Goal: Obtain resource: Obtain resource

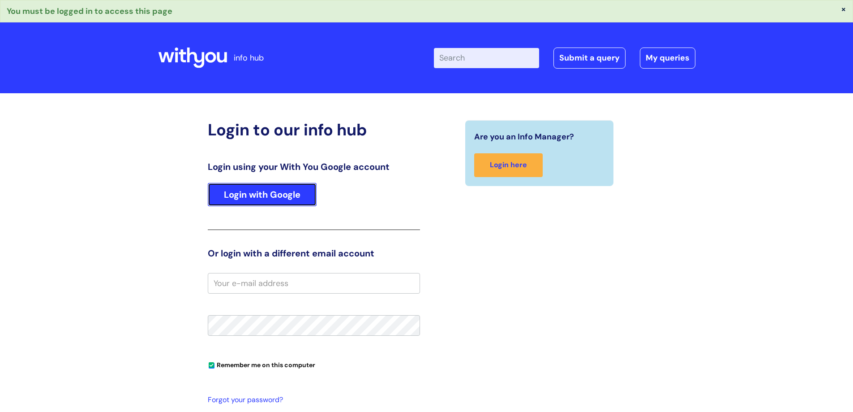
click at [250, 195] on link "Login with Google" at bounding box center [262, 194] width 109 height 23
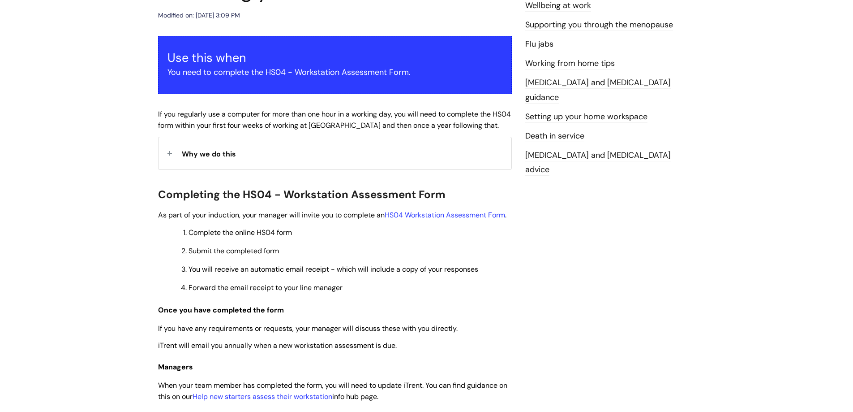
scroll to position [137, 0]
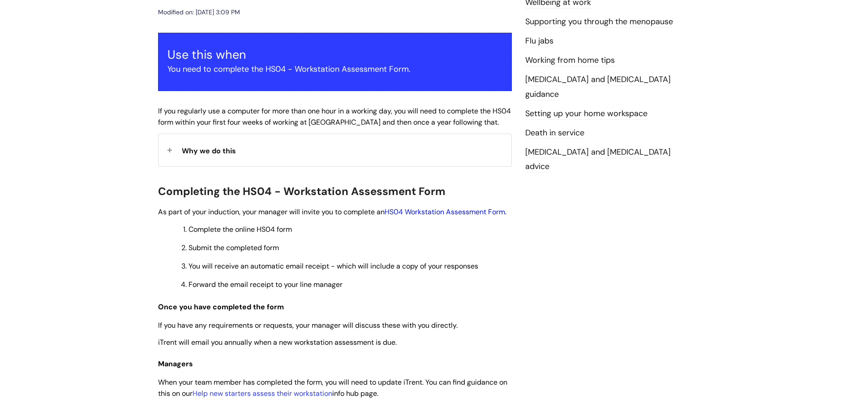
click at [416, 215] on link "HS04 Workstation Assessment Form" at bounding box center [445, 211] width 120 height 9
